Goal: Information Seeking & Learning: Learn about a topic

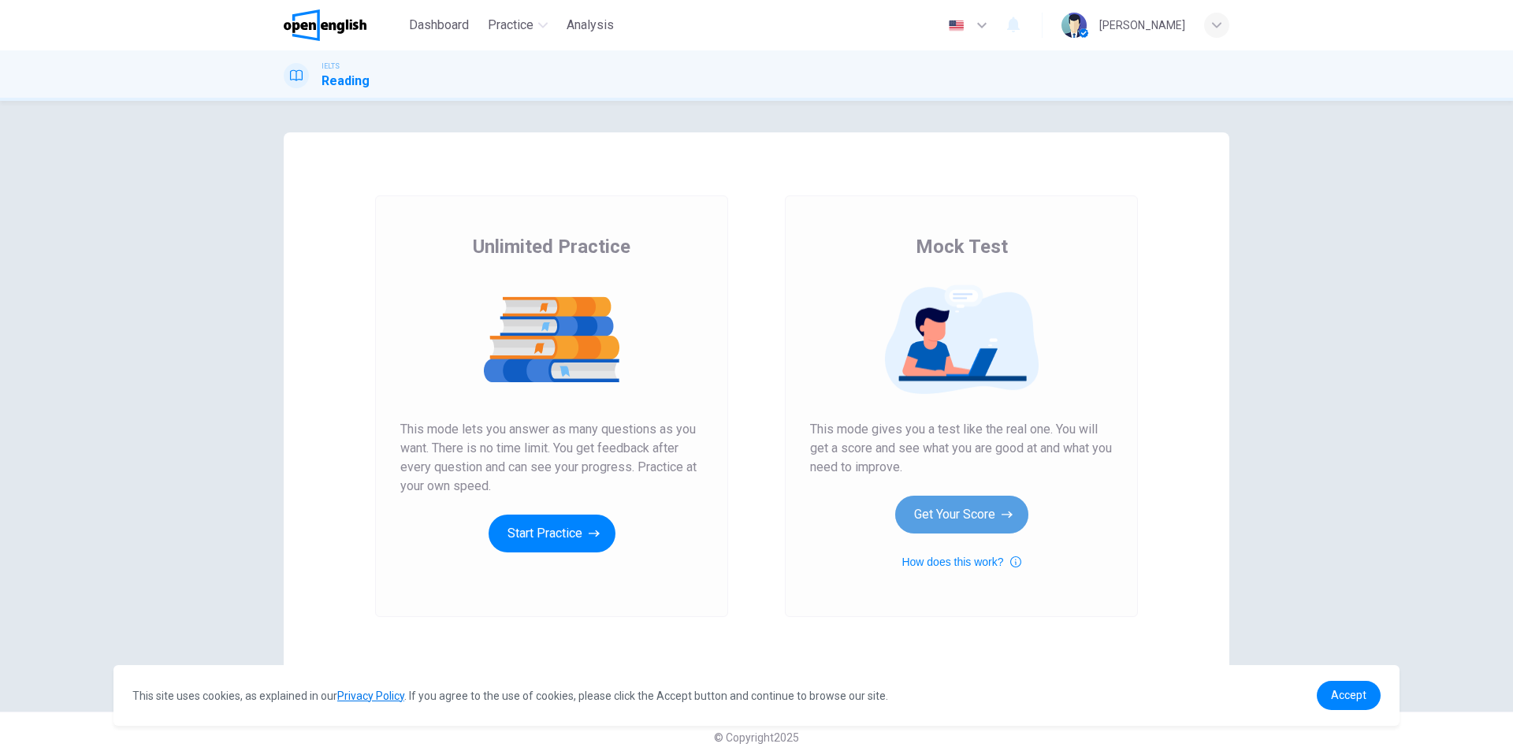
click at [923, 515] on button "Get Your Score" at bounding box center [961, 515] width 133 height 38
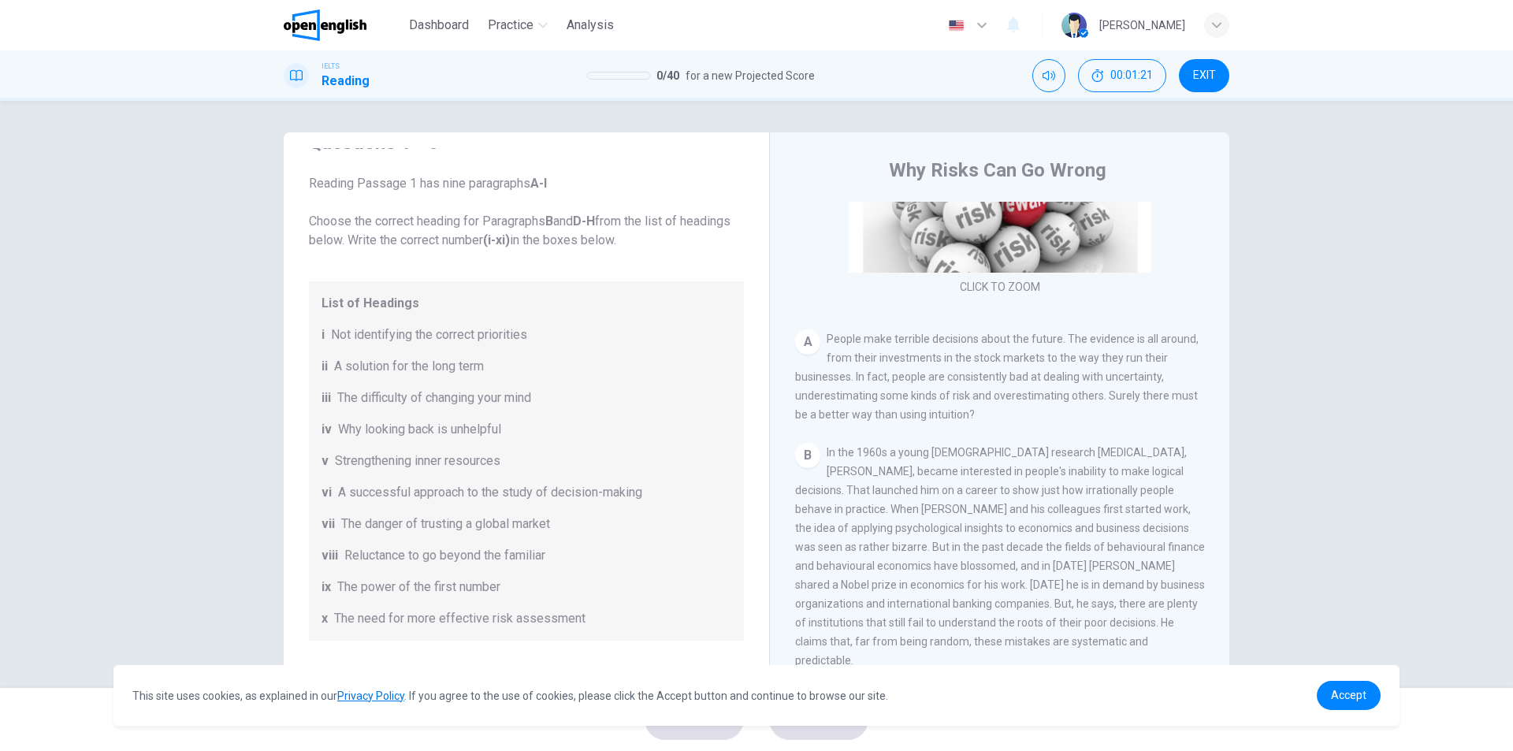
scroll to position [125, 0]
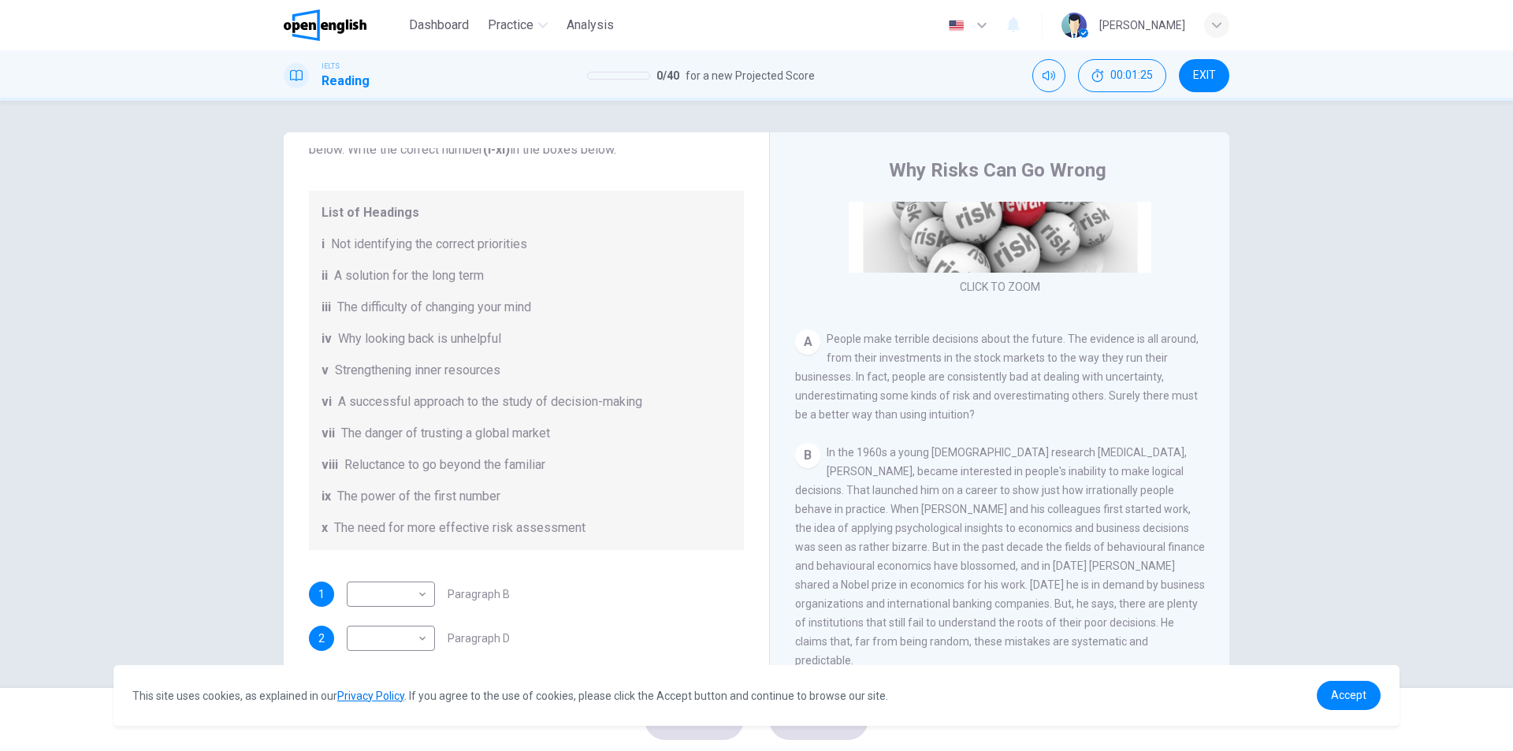
drag, startPoint x: 1223, startPoint y: 318, endPoint x: 1225, endPoint y: 331, distance: 13.5
click at [1225, 331] on div "Why Risks Can Go Wrong CLICK TO ZOOM Click to Zoom A People make terrible decis…" at bounding box center [999, 418] width 460 height 573
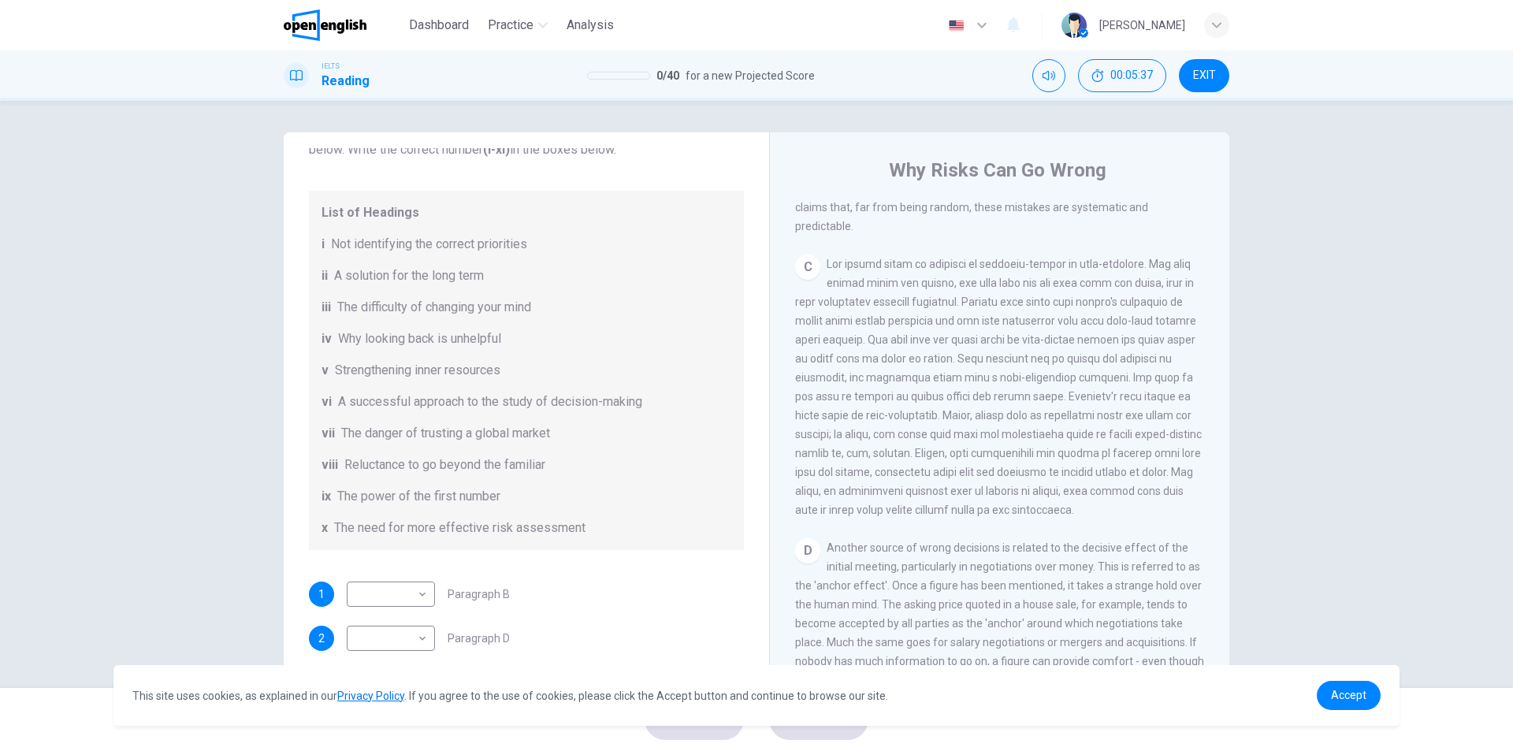
scroll to position [717, 0]
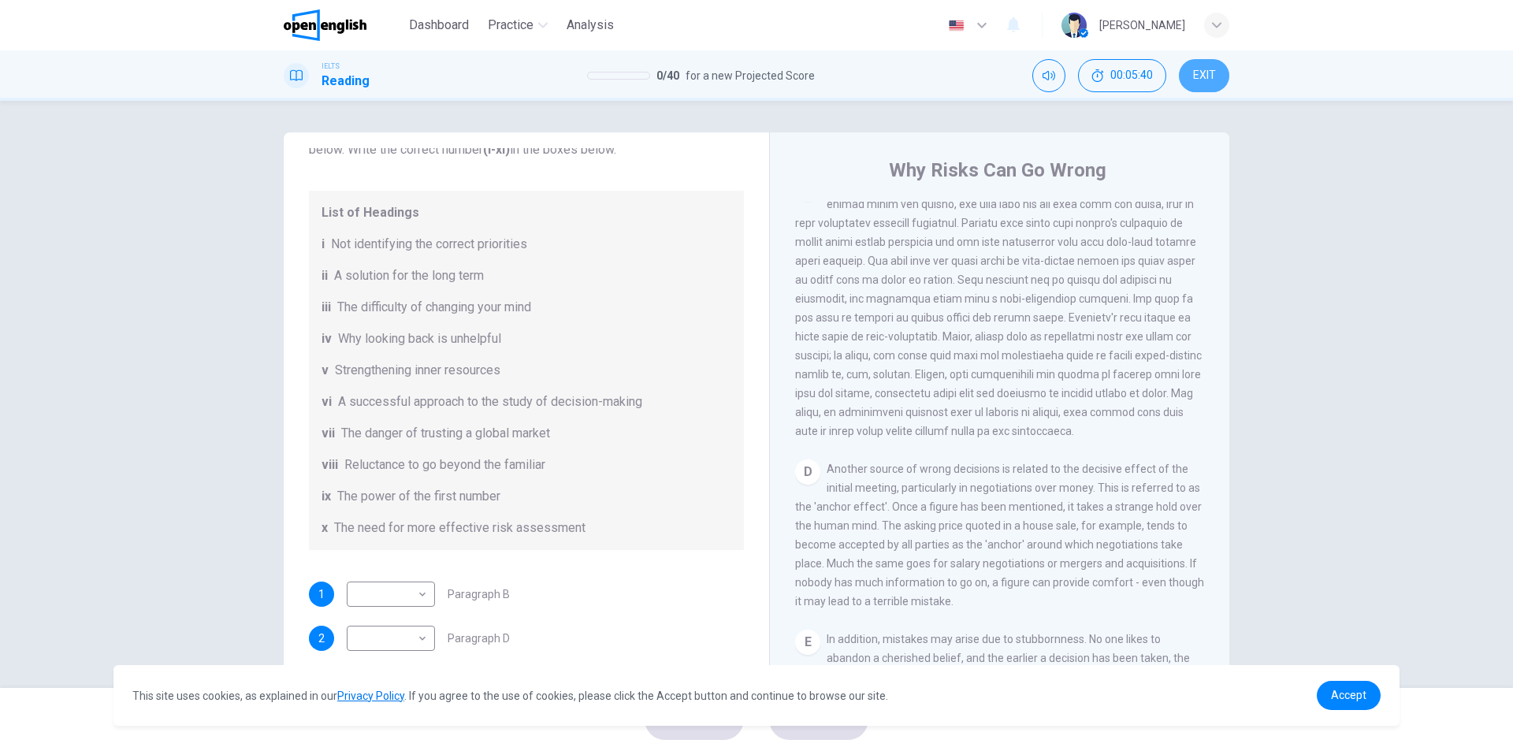
click at [1217, 61] on button "EXIT" at bounding box center [1204, 75] width 50 height 33
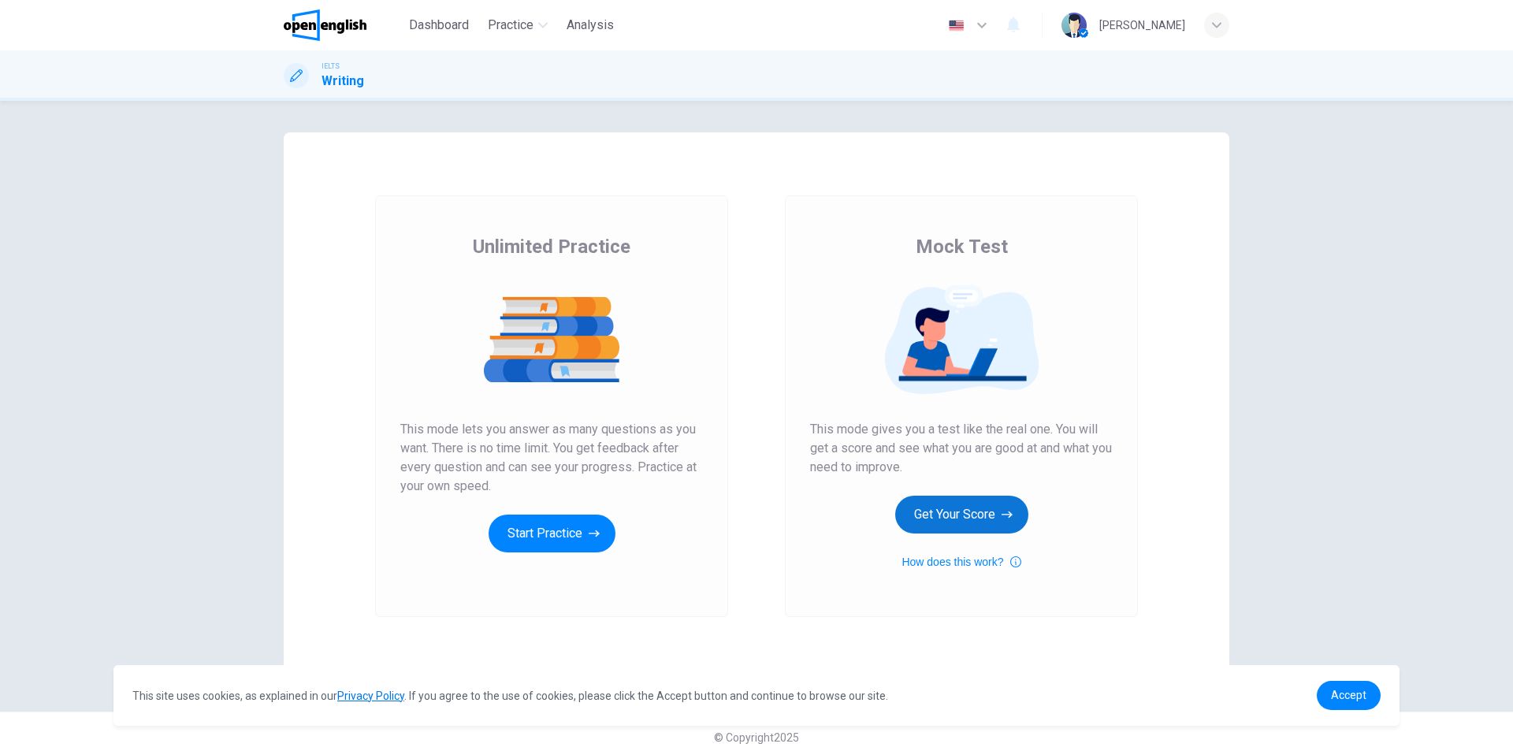
click at [962, 514] on button "Get Your Score" at bounding box center [961, 515] width 133 height 38
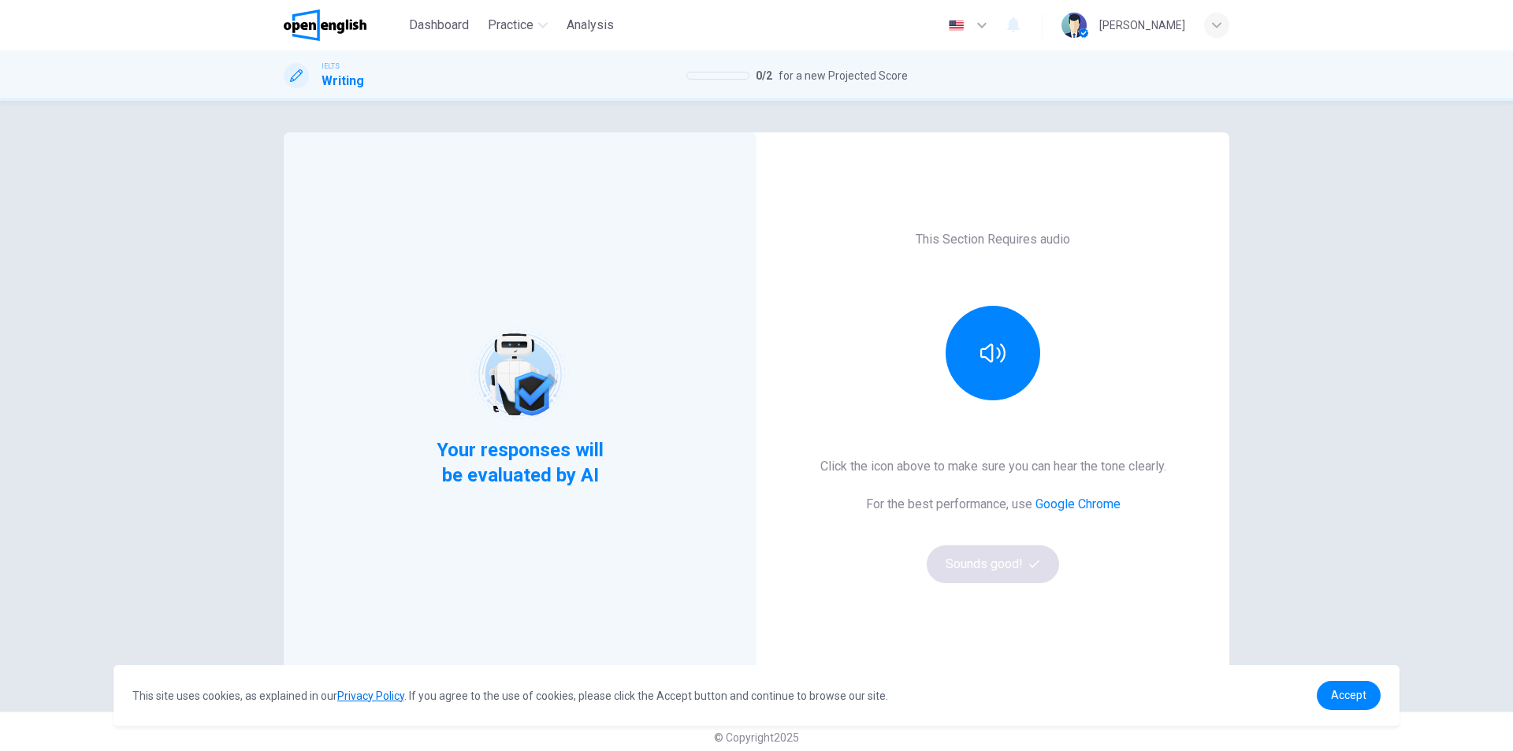
scroll to position [11, 0]
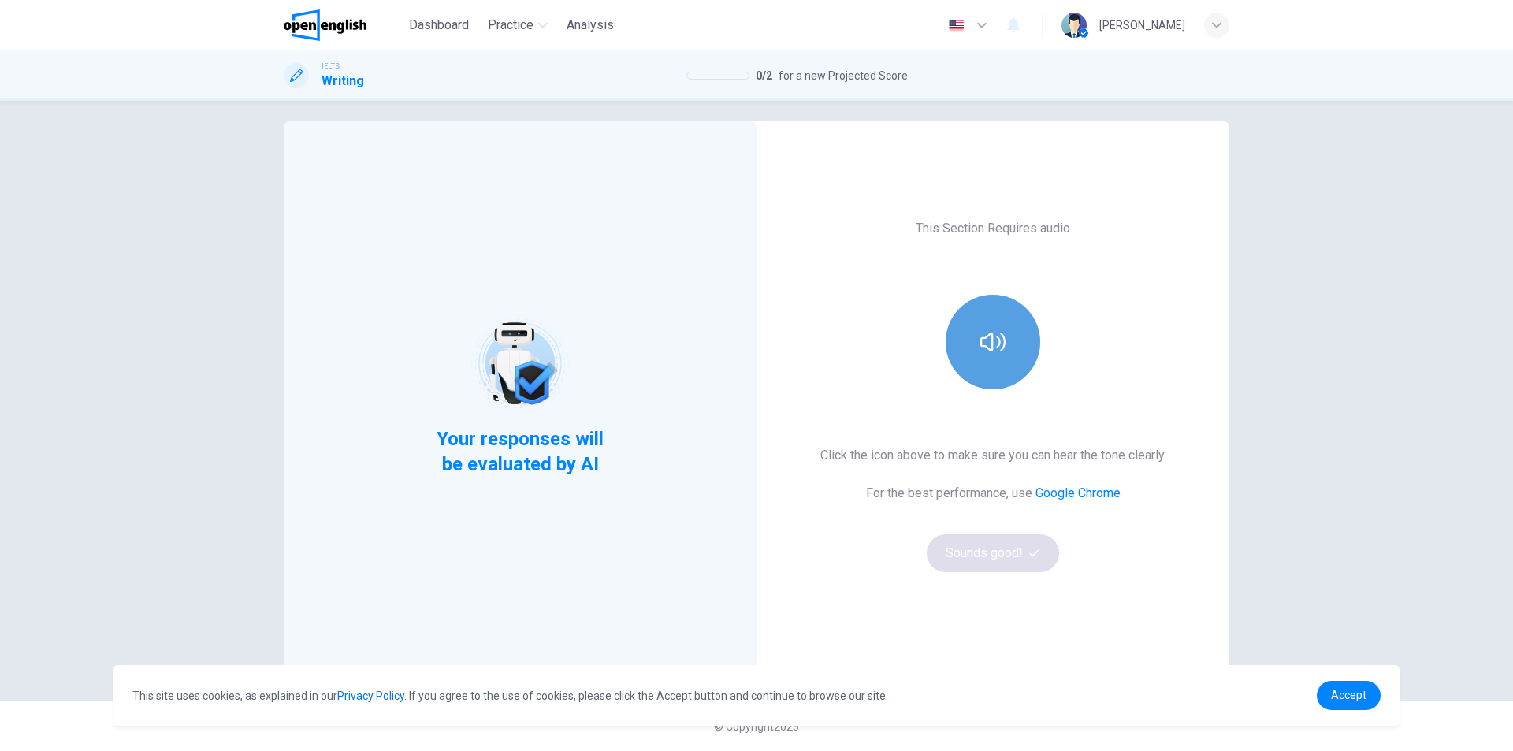
click at [987, 355] on button "button" at bounding box center [993, 342] width 95 height 95
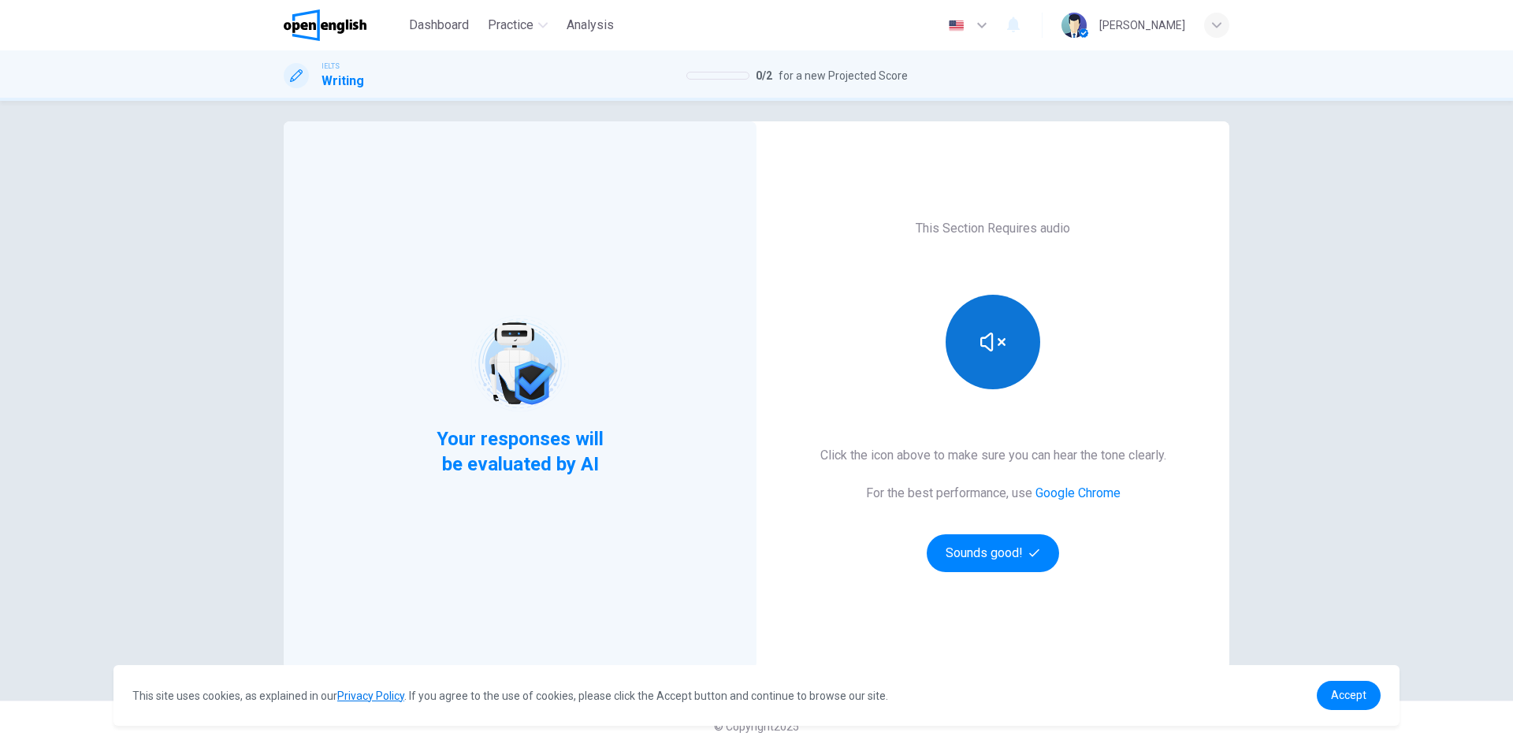
click at [983, 358] on button "button" at bounding box center [993, 342] width 95 height 95
click at [983, 550] on button "Sounds good!" at bounding box center [993, 553] width 132 height 38
